Goal: Task Accomplishment & Management: Complete application form

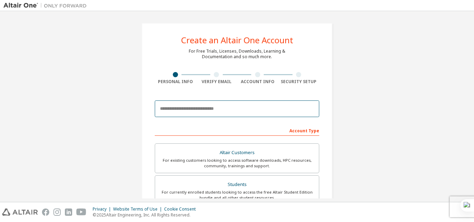
click at [190, 103] on input "email" at bounding box center [237, 109] width 164 height 17
type input "**********"
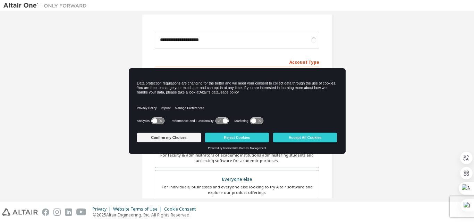
scroll to position [69, 0]
click at [308, 140] on button "Accept All Cookies" at bounding box center [305, 138] width 64 height 10
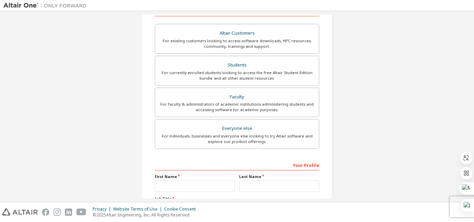
scroll to position [119, 0]
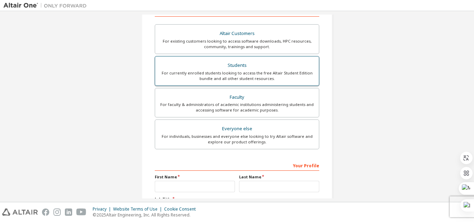
click at [234, 64] on div "Students" at bounding box center [236, 66] width 155 height 10
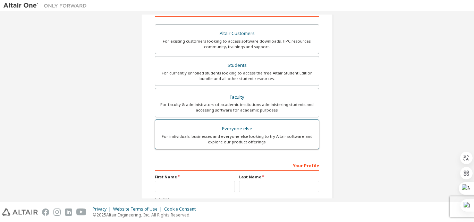
scroll to position [182, 0]
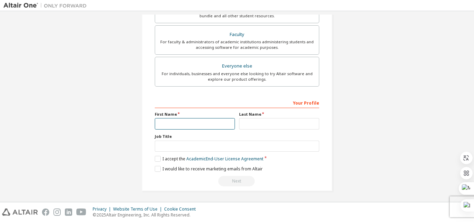
click at [173, 124] on input "text" at bounding box center [195, 123] width 80 height 11
type input "***"
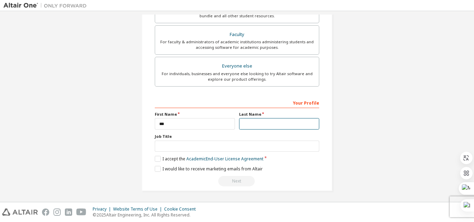
click at [255, 126] on input "text" at bounding box center [279, 123] width 80 height 11
type input "******"
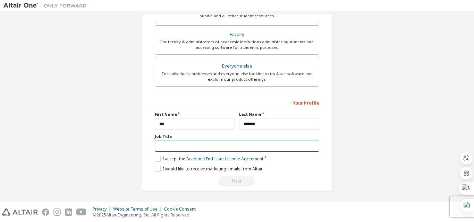
click at [180, 150] on input "text" at bounding box center [237, 146] width 164 height 11
type input "********"
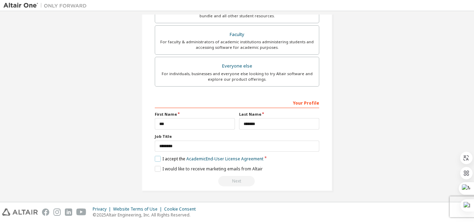
click at [155, 156] on label "I accept the Academic End-User License Agreement" at bounding box center [209, 159] width 109 height 6
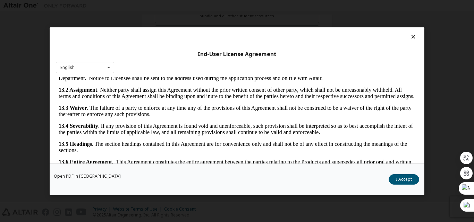
scroll to position [22, 0]
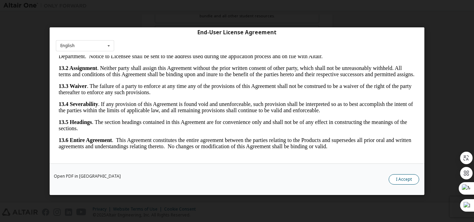
click at [400, 182] on button "I Accept" at bounding box center [403, 179] width 31 height 10
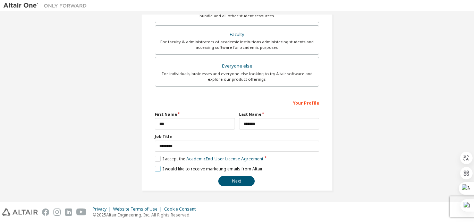
click at [156, 171] on label "I would like to receive marketing emails from Altair" at bounding box center [209, 169] width 108 height 6
click at [161, 170] on label "I would like to receive marketing emails from Altair" at bounding box center [209, 169] width 108 height 6
click at [225, 177] on button "Next" at bounding box center [236, 181] width 36 height 10
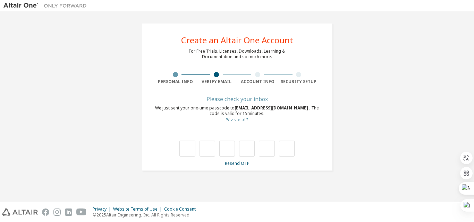
scroll to position [0, 0]
type input "*"
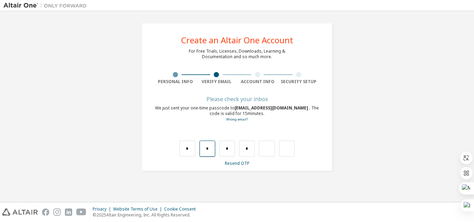
click at [213, 152] on input "*" at bounding box center [207, 149] width 16 height 16
click at [213, 152] on input "text" at bounding box center [207, 149] width 16 height 16
type input "*"
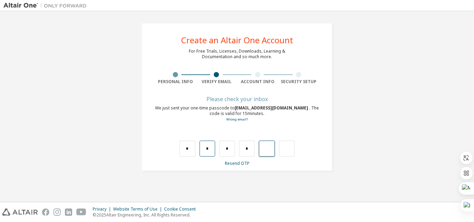
type input "*"
type input "**"
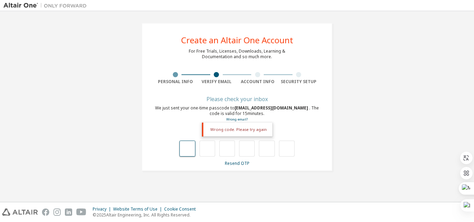
click at [190, 150] on input "text" at bounding box center [187, 149] width 16 height 16
type input "*"
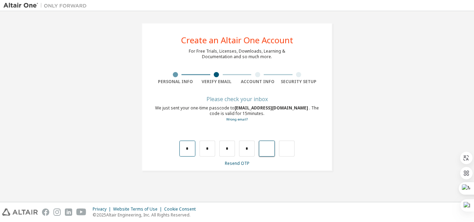
type input "*"
click at [190, 150] on div "*" at bounding box center [183, 149] width 16 height 16
click at [186, 142] on input "text" at bounding box center [187, 149] width 16 height 16
type input "*"
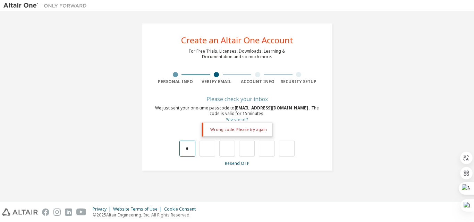
type input "*"
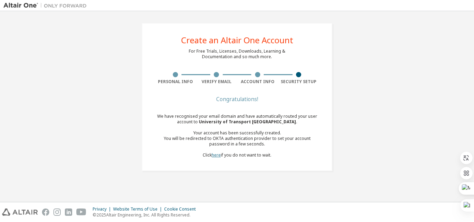
click at [218, 155] on link "here" at bounding box center [215, 155] width 9 height 6
